Goal: Task Accomplishment & Management: Complete application form

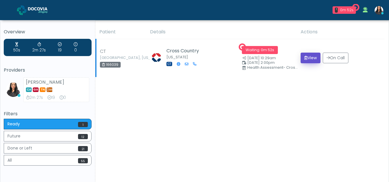
click at [307, 59] on button "View" at bounding box center [311, 58] width 20 height 11
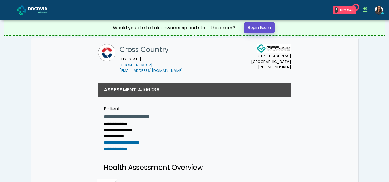
click at [261, 28] on link "Begin Exam" at bounding box center [259, 27] width 31 height 11
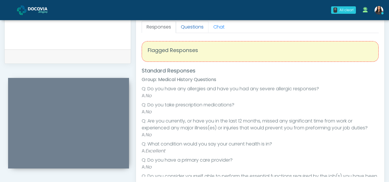
click at [191, 24] on link "Questions" at bounding box center [192, 27] width 33 height 12
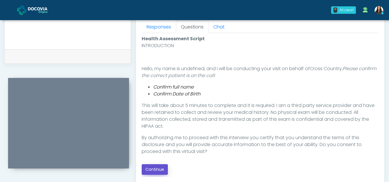
click at [159, 168] on button "Continue" at bounding box center [155, 170] width 26 height 11
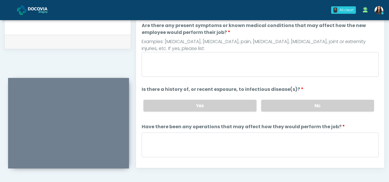
scroll to position [253, 0]
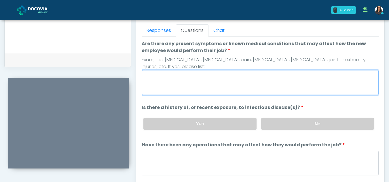
click at [185, 78] on textarea "Are there any present symptoms or known medical conditions that may affect how …" at bounding box center [260, 82] width 237 height 25
type textarea "**"
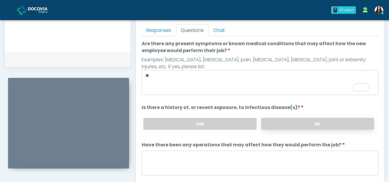
click at [320, 128] on label "No" at bounding box center [317, 124] width 113 height 12
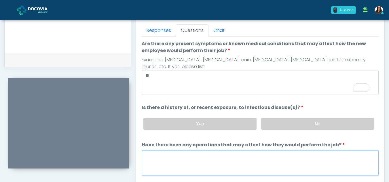
click at [186, 164] on textarea "Have there been any operations that may affect how they would perform the job?" at bounding box center [260, 163] width 237 height 25
type textarea "**"
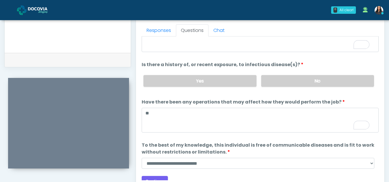
scroll to position [49, 0]
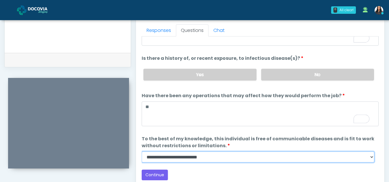
click at [371, 158] on select "**********" at bounding box center [258, 157] width 233 height 11
select select "******"
click at [142, 152] on select "**********" at bounding box center [258, 157] width 233 height 11
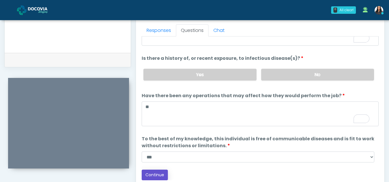
click at [162, 175] on button "Continue" at bounding box center [155, 175] width 26 height 11
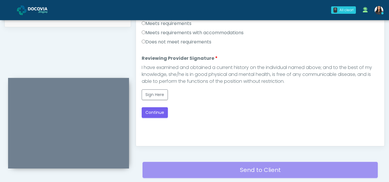
scroll to position [280, 0]
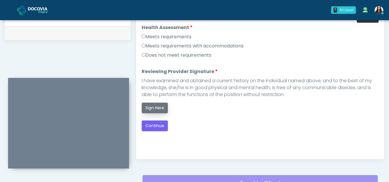
click at [152, 110] on button "Sign Here" at bounding box center [155, 108] width 26 height 11
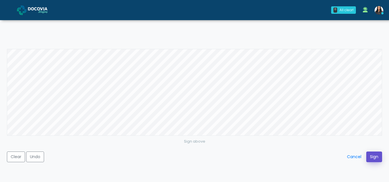
click at [374, 157] on button "Sign" at bounding box center [375, 157] width 16 height 11
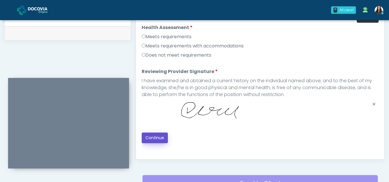
click at [155, 138] on button "Continue" at bounding box center [155, 138] width 26 height 11
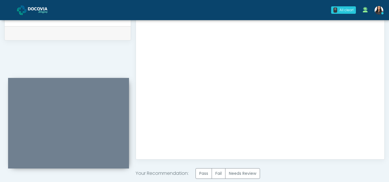
scroll to position [346, 0]
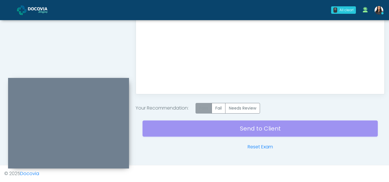
click at [206, 108] on label "Pass" at bounding box center [204, 108] width 16 height 11
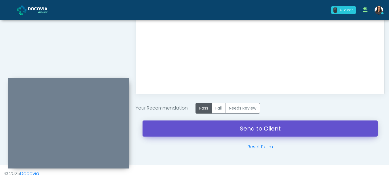
click at [241, 133] on link "Send to Client" at bounding box center [260, 129] width 235 height 16
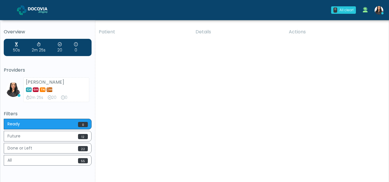
click at [260, 110] on div "Patient Details Actions CT Miami, Florida 166039 Cross Country Connecticut CT" at bounding box center [239, 107] width 289 height 164
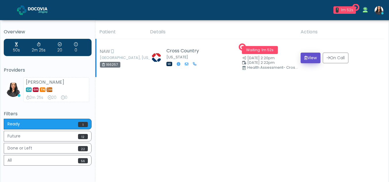
click at [310, 60] on button "View" at bounding box center [311, 58] width 20 height 11
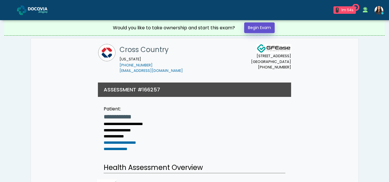
click at [259, 28] on link "Begin Exam" at bounding box center [259, 27] width 31 height 11
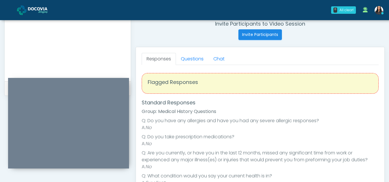
scroll to position [223, 0]
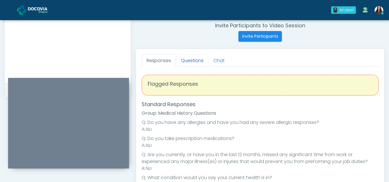
click at [198, 56] on link "Questions" at bounding box center [192, 61] width 33 height 12
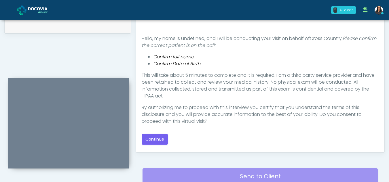
scroll to position [2, 0]
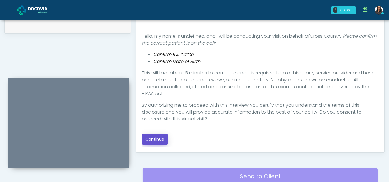
click at [159, 137] on button "Continue" at bounding box center [155, 139] width 26 height 11
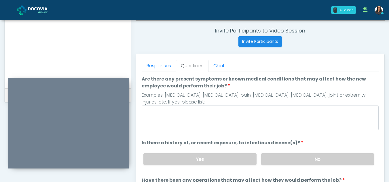
scroll to position [215, 0]
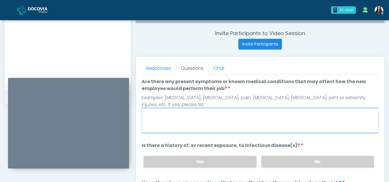
click at [190, 119] on textarea "Are there any present symptoms or known medical conditions that may affect how …" at bounding box center [260, 120] width 237 height 25
type textarea "**"
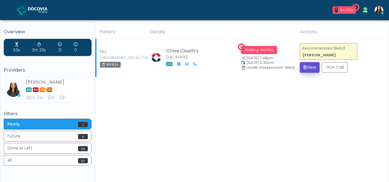
click at [312, 67] on button "View" at bounding box center [310, 67] width 20 height 11
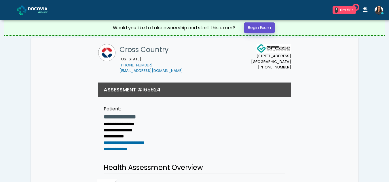
click at [254, 28] on link "Begin Exam" at bounding box center [259, 27] width 31 height 11
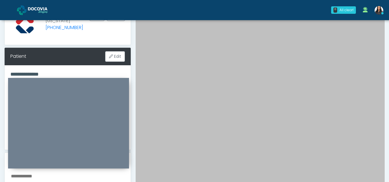
scroll to position [54, 0]
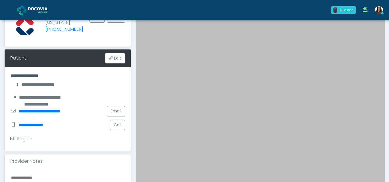
drag, startPoint x: 386, startPoint y: 67, endPoint x: 393, endPoint y: 129, distance: 61.8
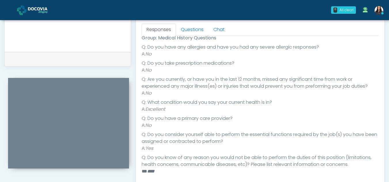
scroll to position [0, 0]
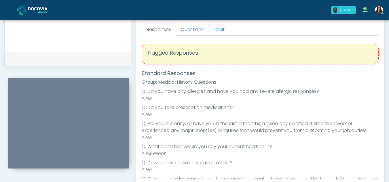
click at [199, 31] on link "Questions" at bounding box center [192, 30] width 33 height 12
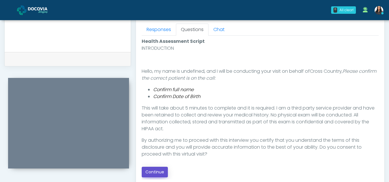
click at [156, 170] on button "Continue" at bounding box center [155, 172] width 26 height 11
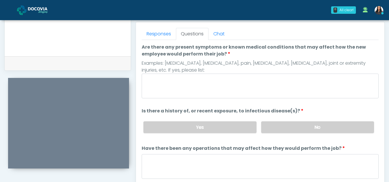
scroll to position [249, 0]
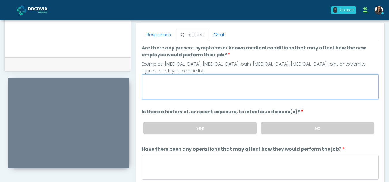
click at [198, 83] on textarea "Are there any present symptoms or known medical conditions that may affect how …" at bounding box center [260, 87] width 237 height 25
type textarea "**"
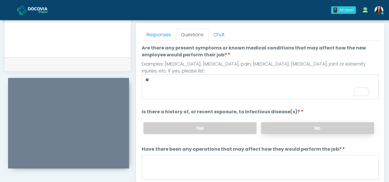
click at [323, 128] on label "No" at bounding box center [317, 128] width 113 height 12
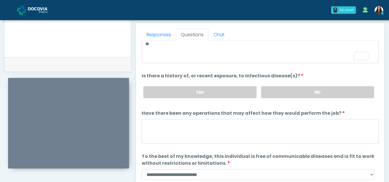
scroll to position [49, 0]
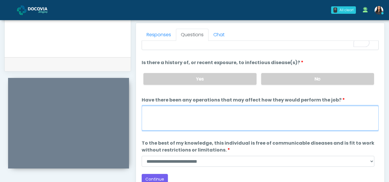
click at [219, 116] on textarea "Have there been any operations that may affect how they would perform the job?" at bounding box center [260, 118] width 237 height 25
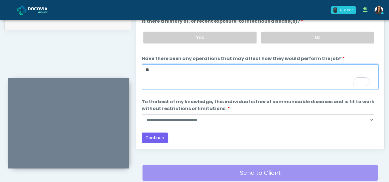
type textarea "**"
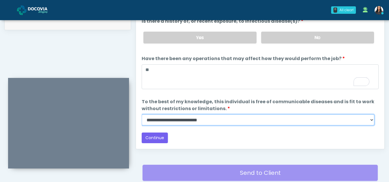
click at [372, 121] on select "**********" at bounding box center [258, 120] width 233 height 11
select select "******"
click at [142, 115] on select "**********" at bounding box center [258, 120] width 233 height 11
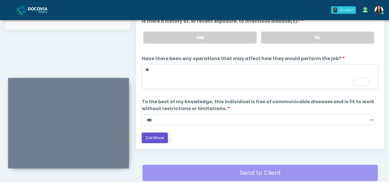
click at [154, 136] on button "Continue" at bounding box center [155, 138] width 26 height 11
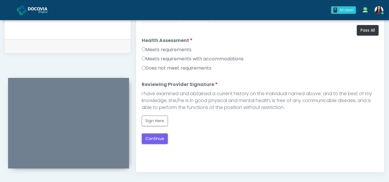
scroll to position [266, 0]
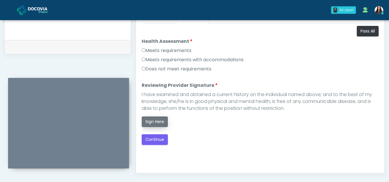
click at [158, 123] on button "Sign Here" at bounding box center [155, 122] width 26 height 11
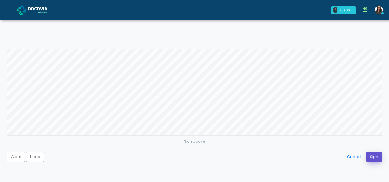
click at [375, 156] on button "Sign" at bounding box center [375, 157] width 16 height 11
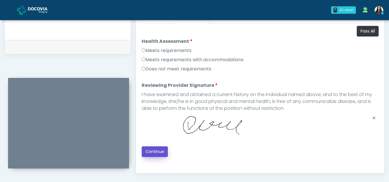
click at [158, 151] on button "Continue" at bounding box center [155, 152] width 26 height 11
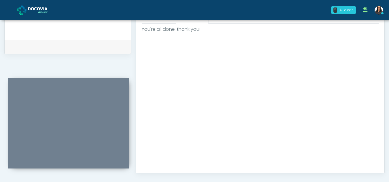
scroll to position [346, 0]
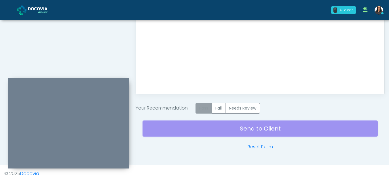
click at [208, 111] on label "Pass" at bounding box center [204, 108] width 16 height 11
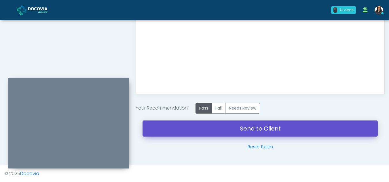
click at [250, 124] on link "Send to Client" at bounding box center [260, 129] width 235 height 16
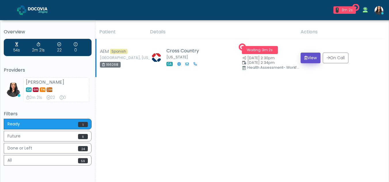
click at [312, 57] on button "View" at bounding box center [311, 58] width 20 height 11
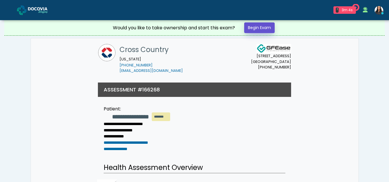
click at [258, 28] on link "Begin Exam" at bounding box center [259, 27] width 31 height 11
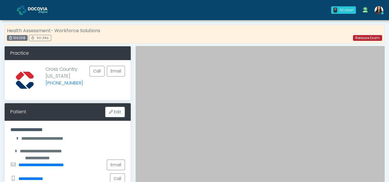
click at [362, 39] on link "Release Exam" at bounding box center [367, 38] width 29 height 6
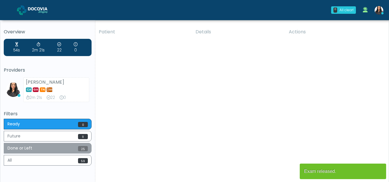
click at [38, 148] on button "Done or Left 25" at bounding box center [48, 148] width 88 height 11
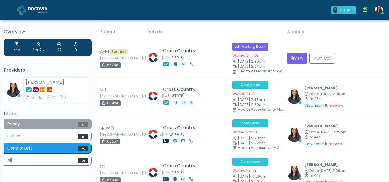
click at [30, 126] on button "Ready 0" at bounding box center [48, 124] width 88 height 11
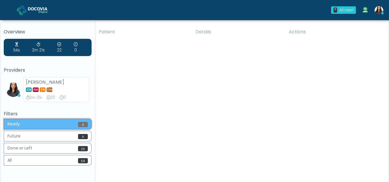
click at [30, 126] on button "Ready 0" at bounding box center [48, 124] width 88 height 11
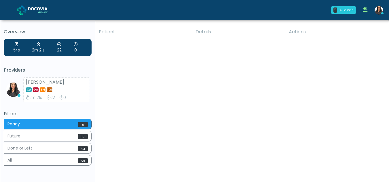
click at [248, 92] on div "Patient Details Actions AEM Spanish [GEOGRAPHIC_DATA], [US_STATE] 166268 Cross …" at bounding box center [239, 107] width 289 height 164
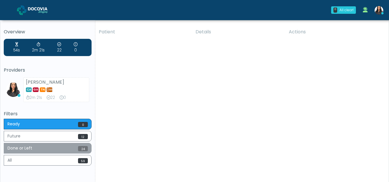
click at [52, 147] on button "Done or Left 24" at bounding box center [48, 148] width 88 height 11
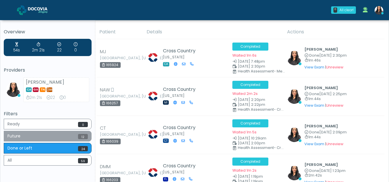
click at [36, 134] on button "Future 12" at bounding box center [48, 136] width 88 height 11
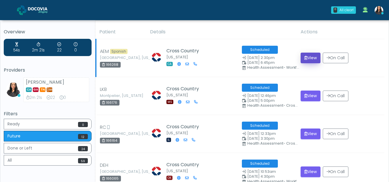
click at [307, 61] on button "View" at bounding box center [311, 58] width 20 height 11
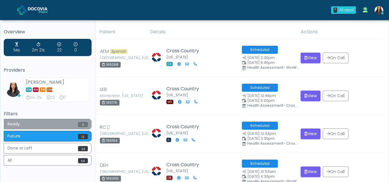
click at [56, 123] on button "Ready 0" at bounding box center [48, 124] width 88 height 11
